Goal: Task Accomplishment & Management: Manage account settings

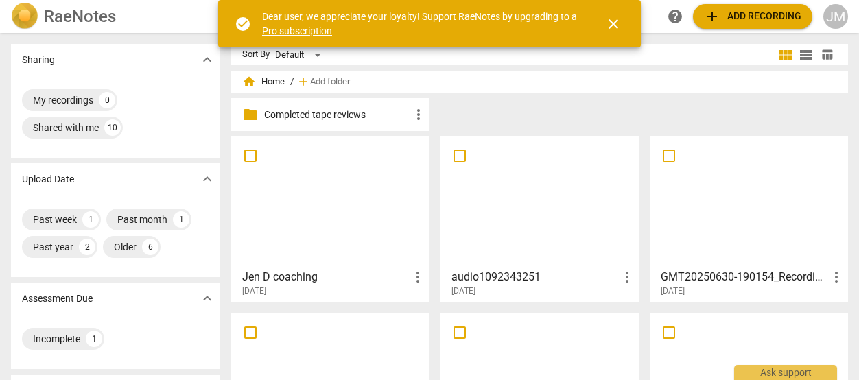
click at [318, 275] on h3 "Jen D coaching" at bounding box center [325, 277] width 167 height 16
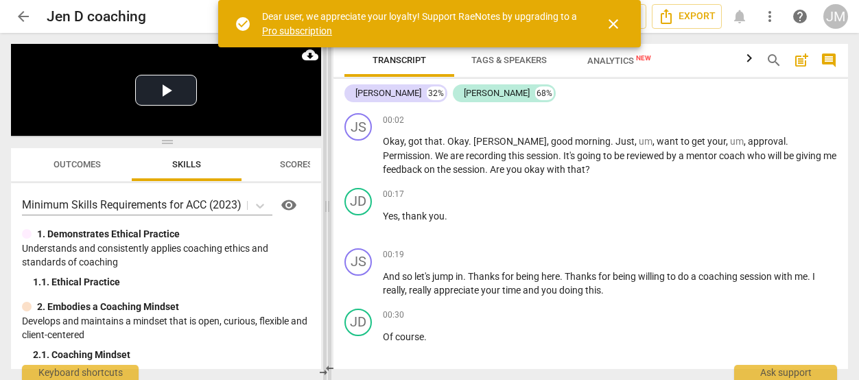
drag, startPoint x: 428, startPoint y: 206, endPoint x: 325, endPoint y: 209, distance: 103.0
click at [325, 209] on span at bounding box center [327, 206] width 8 height 347
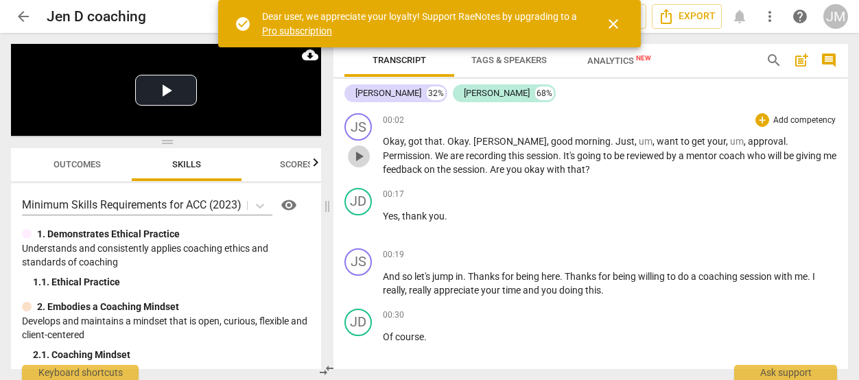
click at [358, 154] on span "play_arrow" at bounding box center [359, 156] width 16 height 16
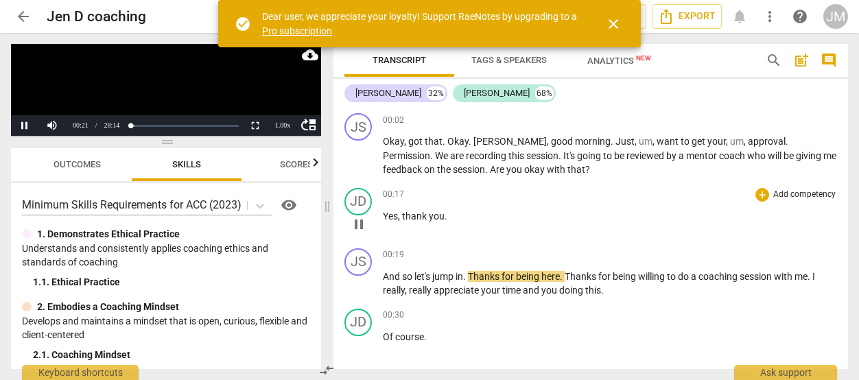
click at [404, 218] on span "thank" at bounding box center [415, 216] width 27 height 11
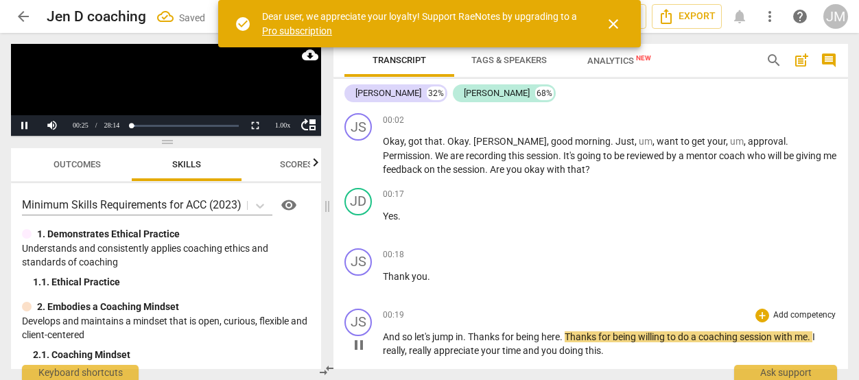
click at [386, 334] on span "And" at bounding box center [392, 336] width 19 height 11
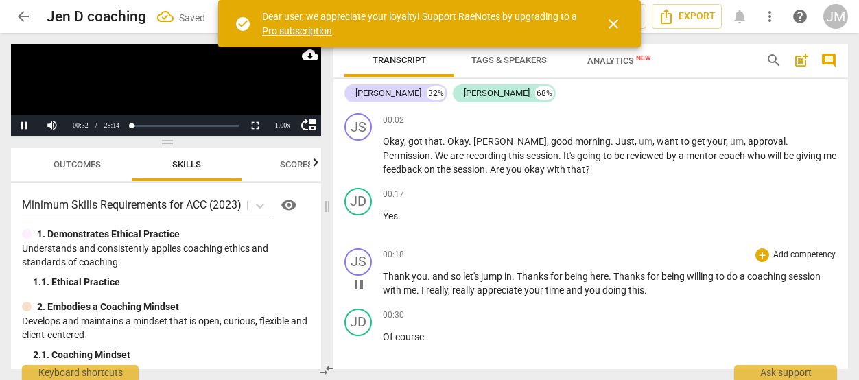
click at [428, 278] on span "." at bounding box center [430, 276] width 5 height 11
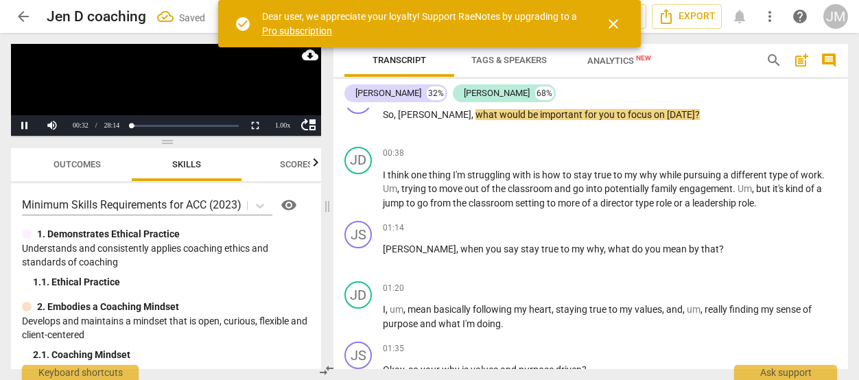
scroll to position [162, 0]
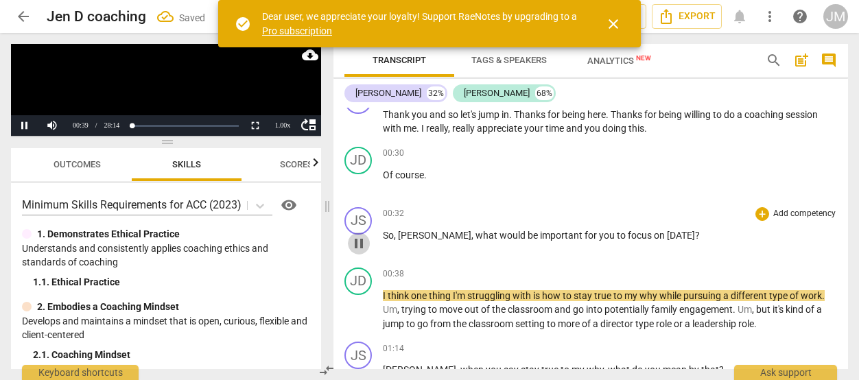
click at [361, 242] on span "pause" at bounding box center [359, 243] width 16 height 16
click at [357, 242] on span "play_arrow" at bounding box center [359, 243] width 16 height 16
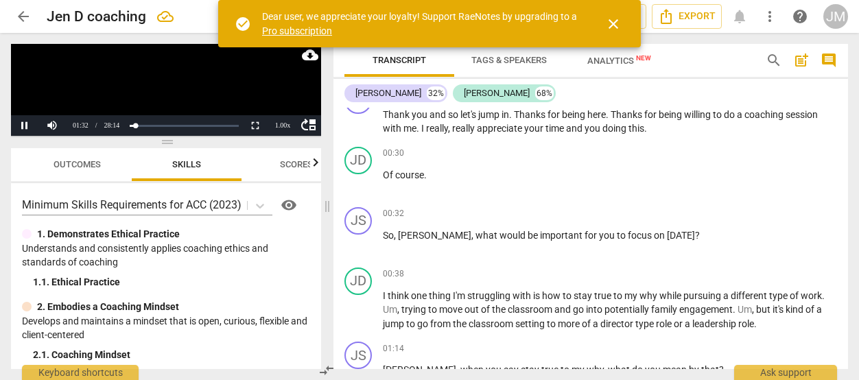
scroll to position [478, 0]
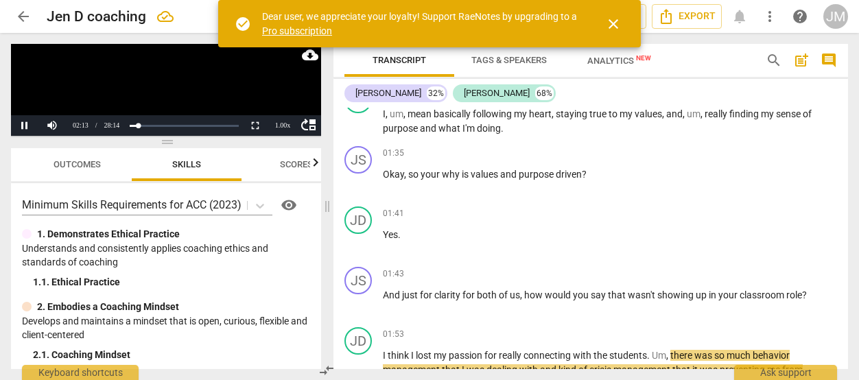
click at [613, 21] on span "close" at bounding box center [613, 24] width 16 height 16
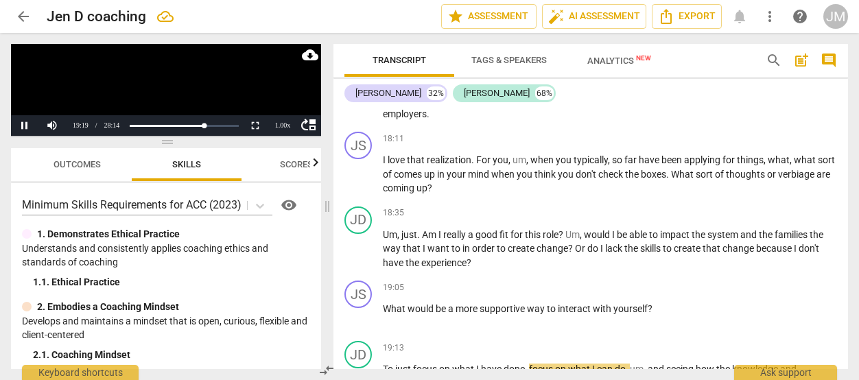
scroll to position [5141, 0]
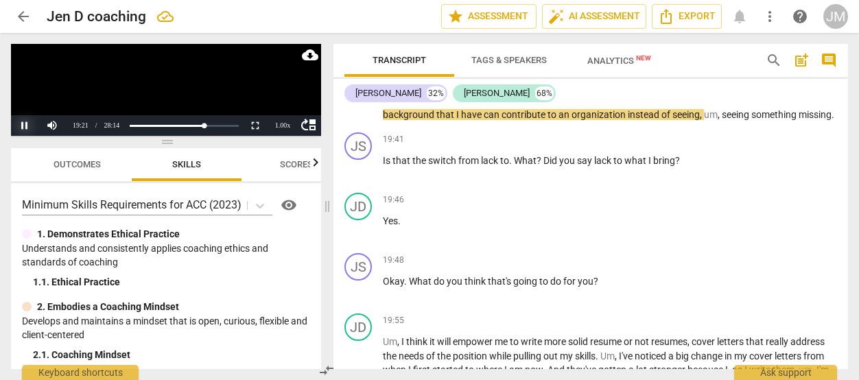
click at [25, 124] on button "Pause" at bounding box center [24, 125] width 27 height 21
click at [616, 59] on span "Analytics New" at bounding box center [619, 61] width 64 height 10
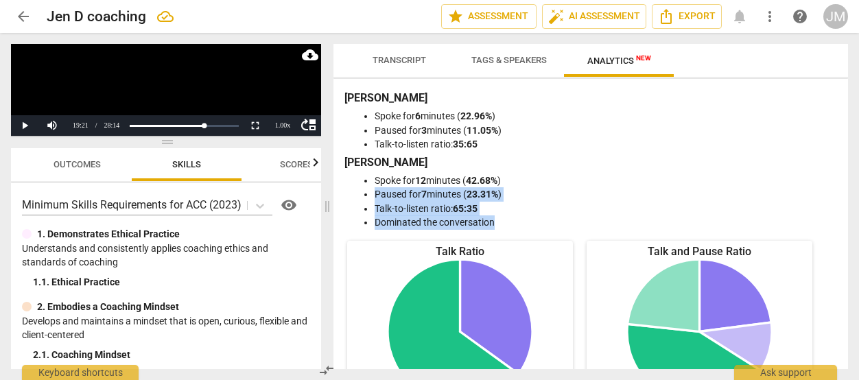
drag, startPoint x: 843, startPoint y: 172, endPoint x: 835, endPoint y: 216, distance: 45.2
click at [835, 216] on div "[PERSON_NAME] for 6 minutes ( 22.96% ) Paused for 3 minutes ( 11.05% ) Talk-to-…" at bounding box center [591, 224] width 515 height 290
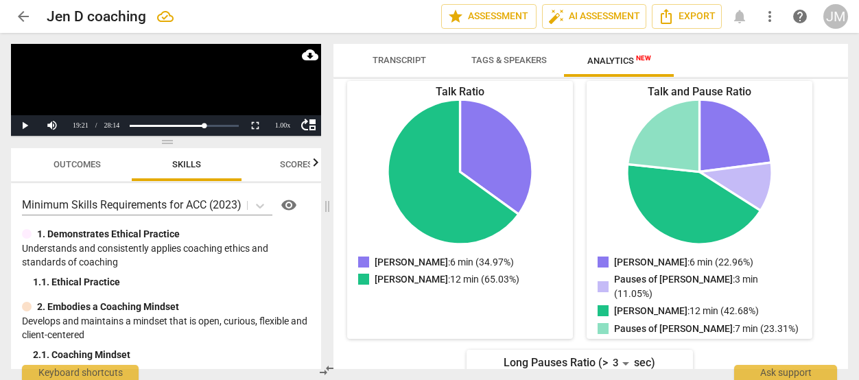
scroll to position [159, 0]
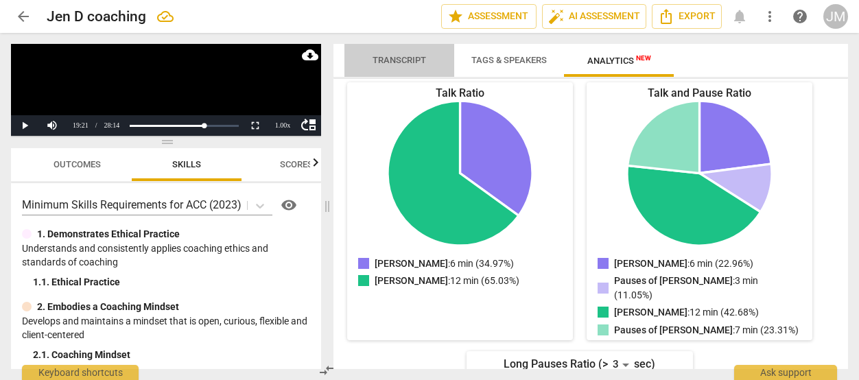
click at [419, 56] on span "Transcript" at bounding box center [400, 60] width 54 height 10
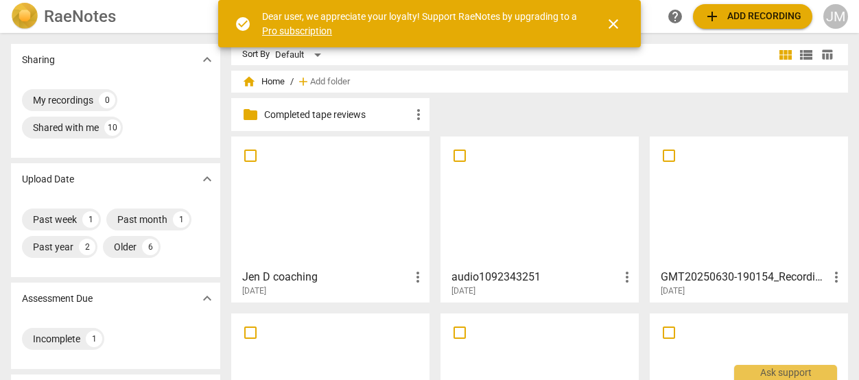
click at [508, 194] on div at bounding box center [539, 201] width 189 height 121
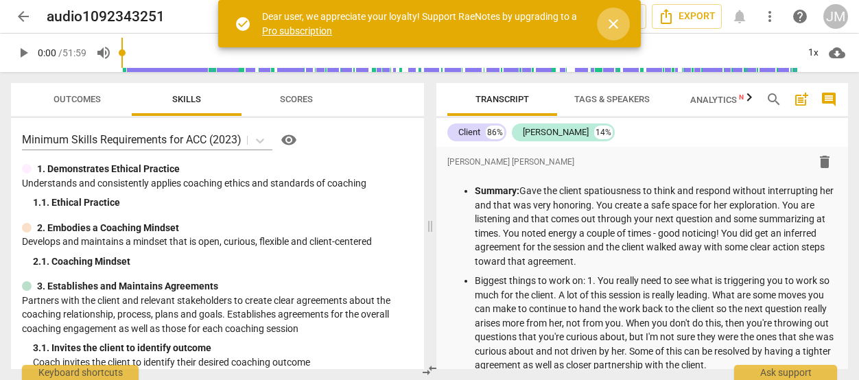
click at [613, 21] on span "close" at bounding box center [613, 24] width 16 height 16
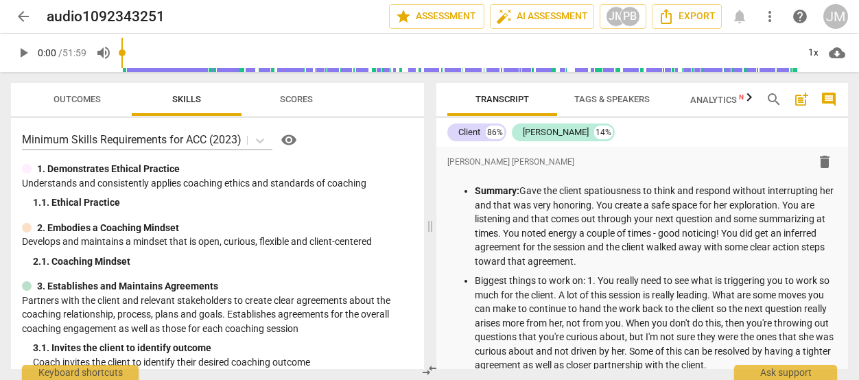
click at [23, 12] on span "arrow_back" at bounding box center [23, 16] width 16 height 16
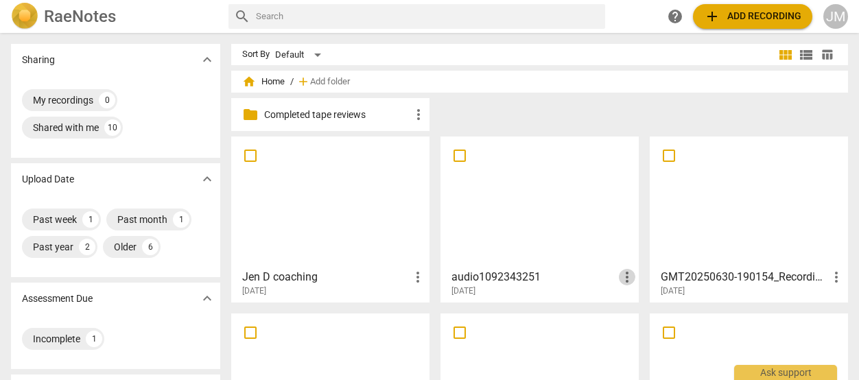
click at [625, 272] on span "more_vert" at bounding box center [627, 277] width 16 height 16
click at [512, 277] on div at bounding box center [429, 190] width 859 height 380
click at [512, 277] on h3 "audio1092343251" at bounding box center [535, 277] width 167 height 16
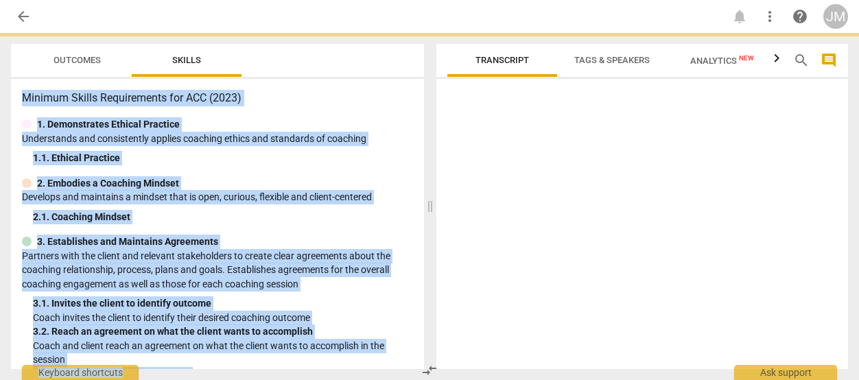
click at [512, 277] on div at bounding box center [642, 226] width 412 height 285
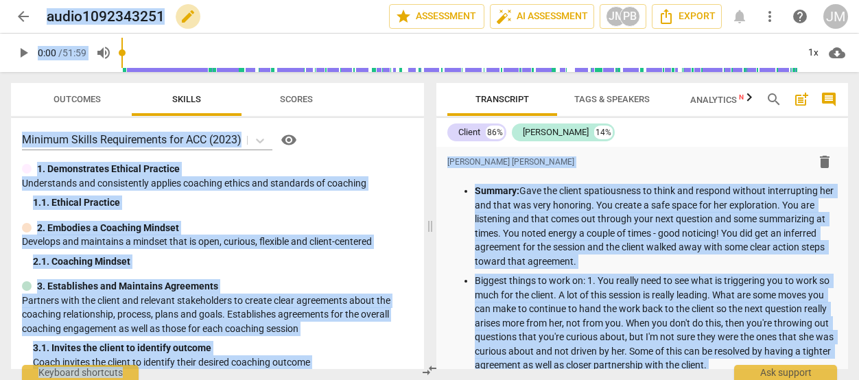
click at [187, 16] on span "edit" at bounding box center [188, 16] width 16 height 16
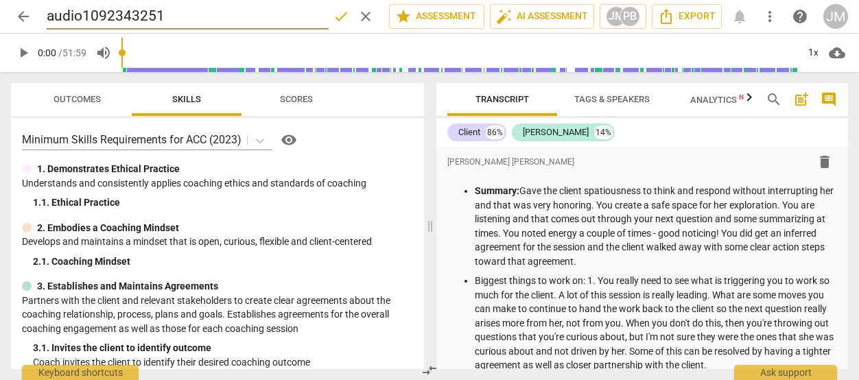
drag, startPoint x: 187, startPoint y: 16, endPoint x: 47, endPoint y: 16, distance: 140.0
click at [47, 16] on input "audio1092343251" at bounding box center [188, 16] width 282 height 26
type input "Peter tape #1"
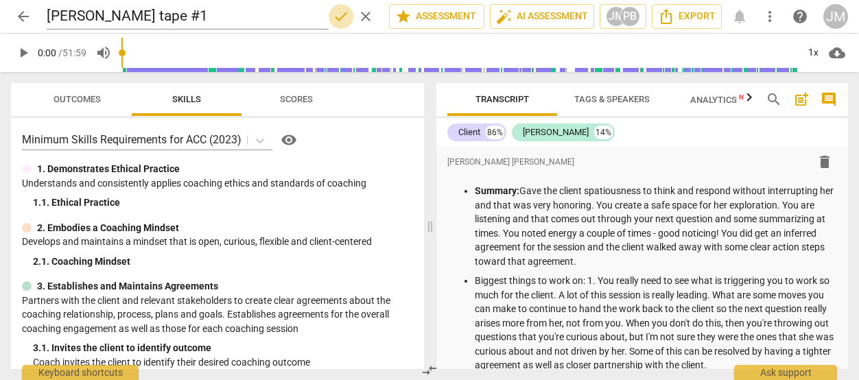
click at [337, 20] on span "done" at bounding box center [341, 16] width 16 height 16
click at [19, 19] on span "arrow_back" at bounding box center [23, 16] width 16 height 16
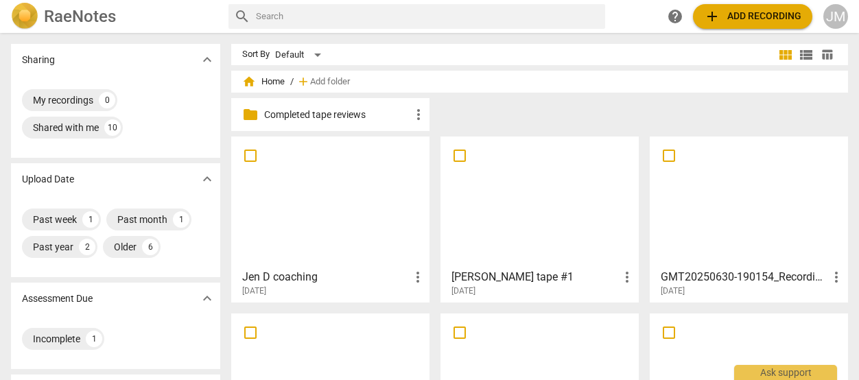
click at [458, 154] on input "checkbox" at bounding box center [459, 156] width 29 height 16
checkbox input "false"
click at [627, 272] on span "more_vert" at bounding box center [627, 277] width 16 height 16
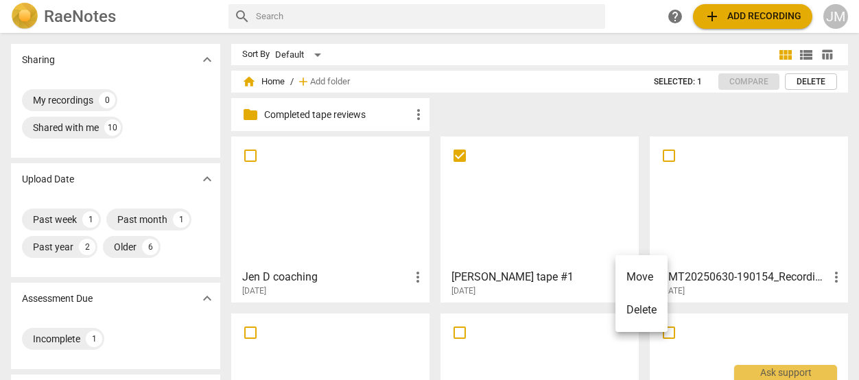
click at [627, 272] on li "Move" at bounding box center [642, 277] width 52 height 33
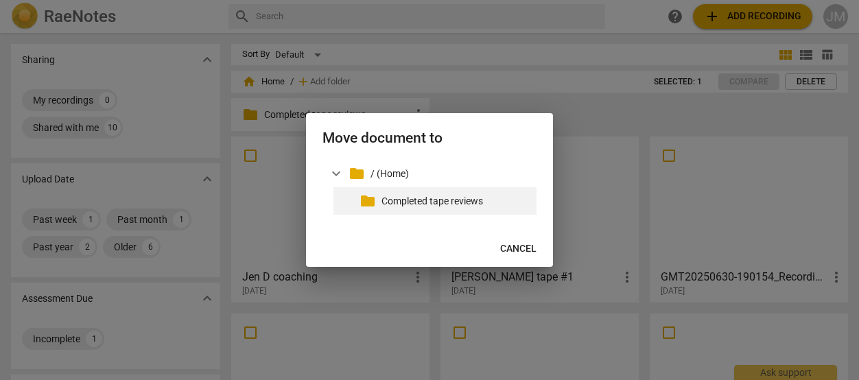
click at [447, 198] on p "Completed tape reviews" at bounding box center [457, 201] width 150 height 14
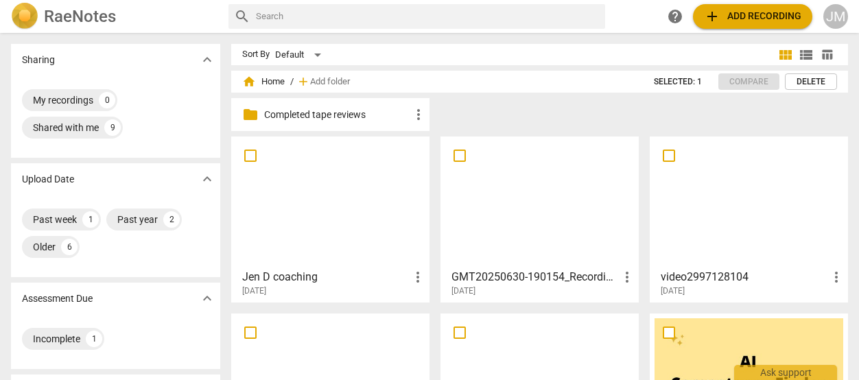
click at [559, 237] on div at bounding box center [539, 201] width 189 height 121
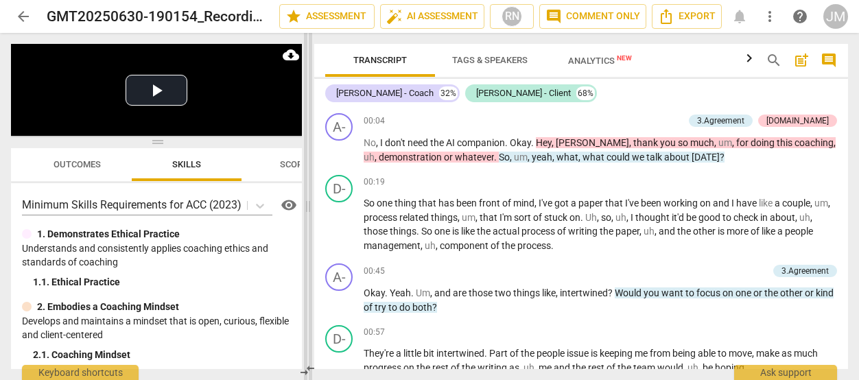
drag, startPoint x: 430, startPoint y: 209, endPoint x: 308, endPoint y: 218, distance: 122.4
click at [308, 218] on span at bounding box center [308, 206] width 8 height 347
click at [22, 15] on span "arrow_back" at bounding box center [23, 16] width 16 height 16
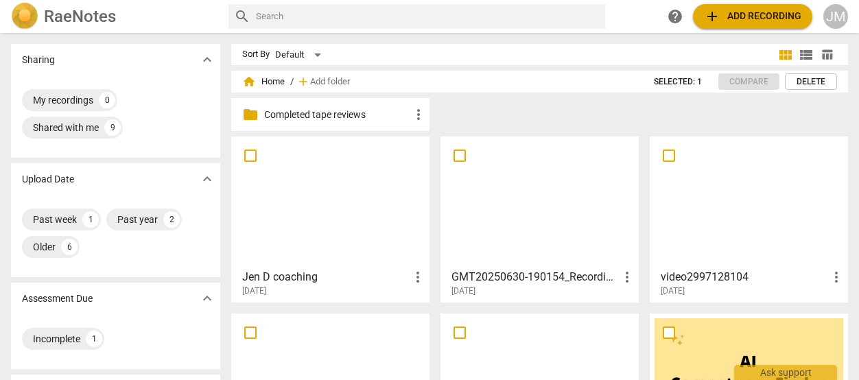
click at [834, 19] on div "JM" at bounding box center [835, 16] width 25 height 25
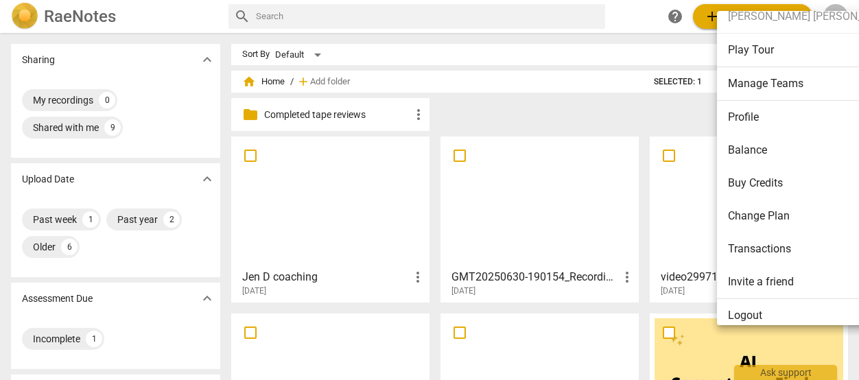
scroll to position [18, 0]
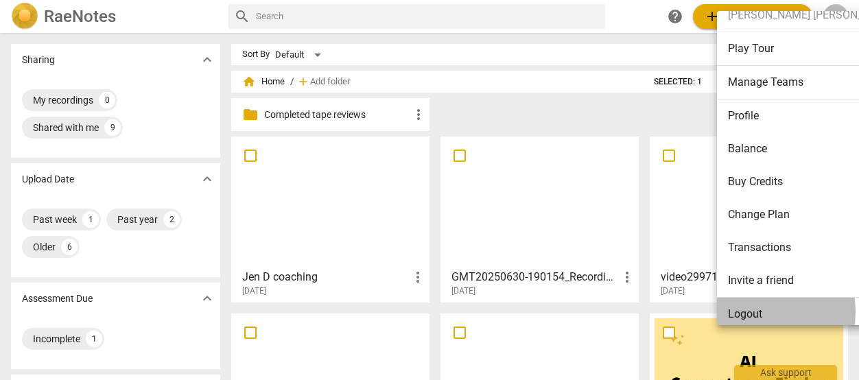
click at [753, 311] on li "Logout" at bounding box center [816, 314] width 199 height 33
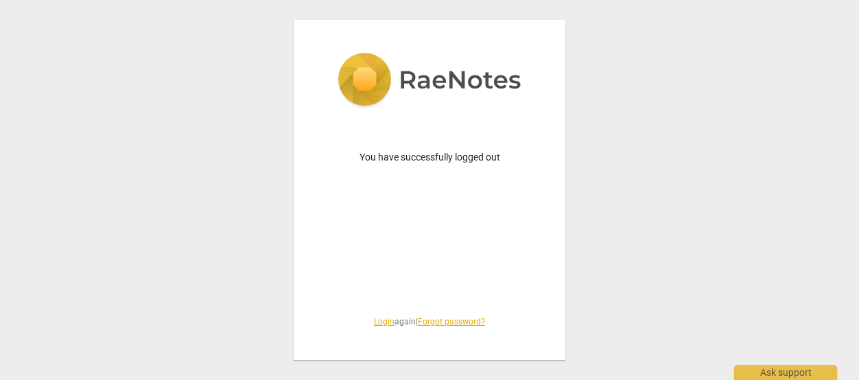
click at [381, 319] on link "Login" at bounding box center [384, 322] width 21 height 10
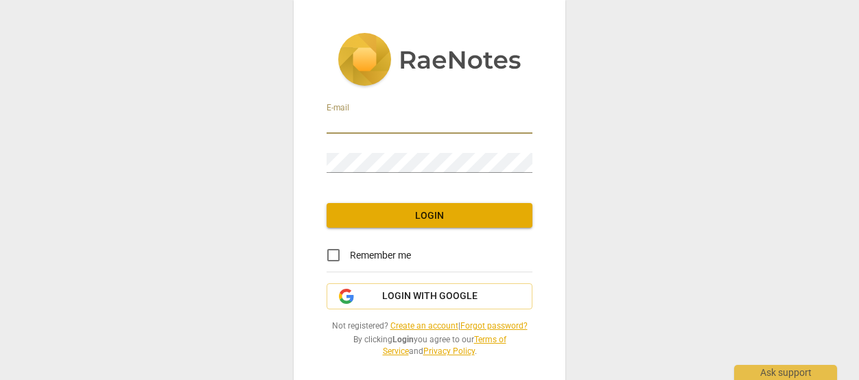
click at [384, 130] on input "email" at bounding box center [430, 124] width 206 height 20
type input "joyce@resonancecoaches.com"
